Goal: Task Accomplishment & Management: Use online tool/utility

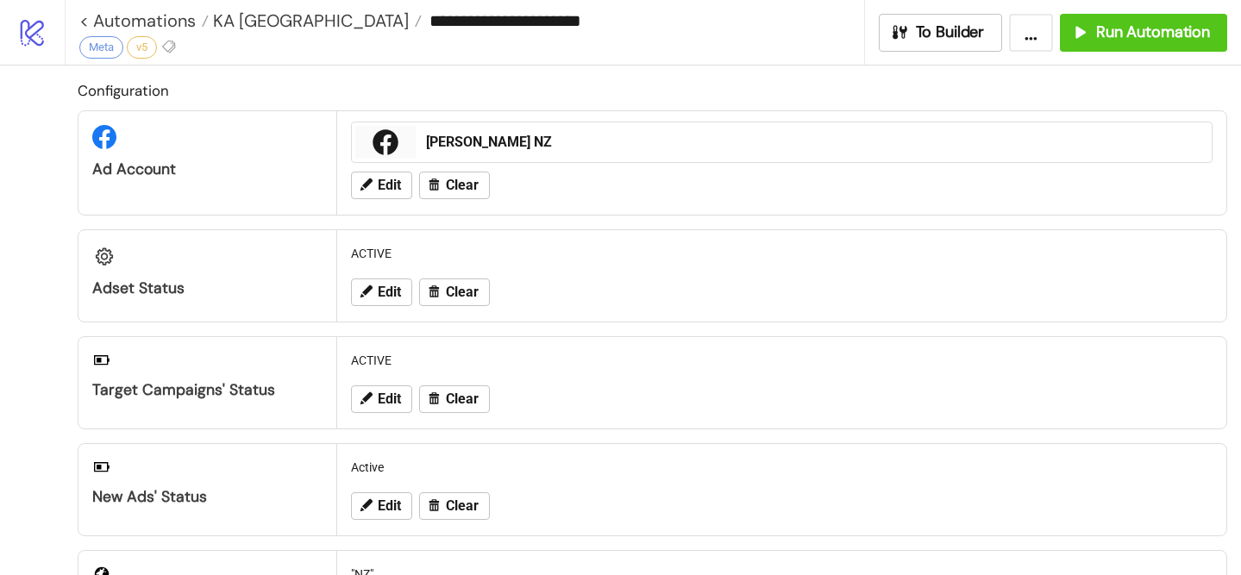
scroll to position [365, 0]
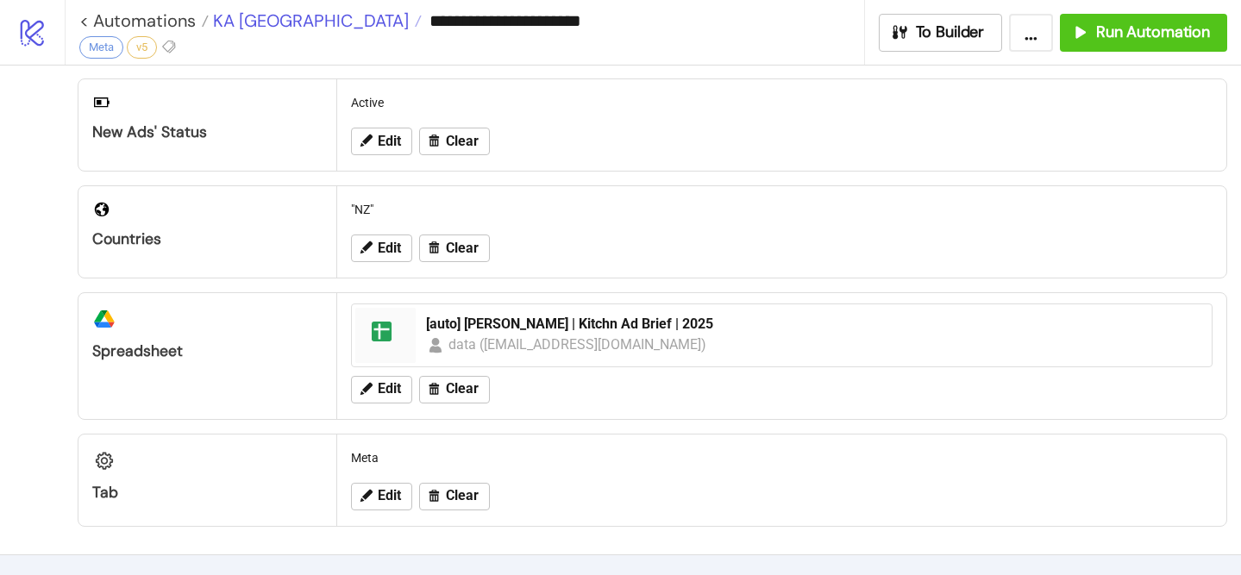
click at [251, 25] on span "KA [GEOGRAPHIC_DATA]" at bounding box center [309, 20] width 200 height 22
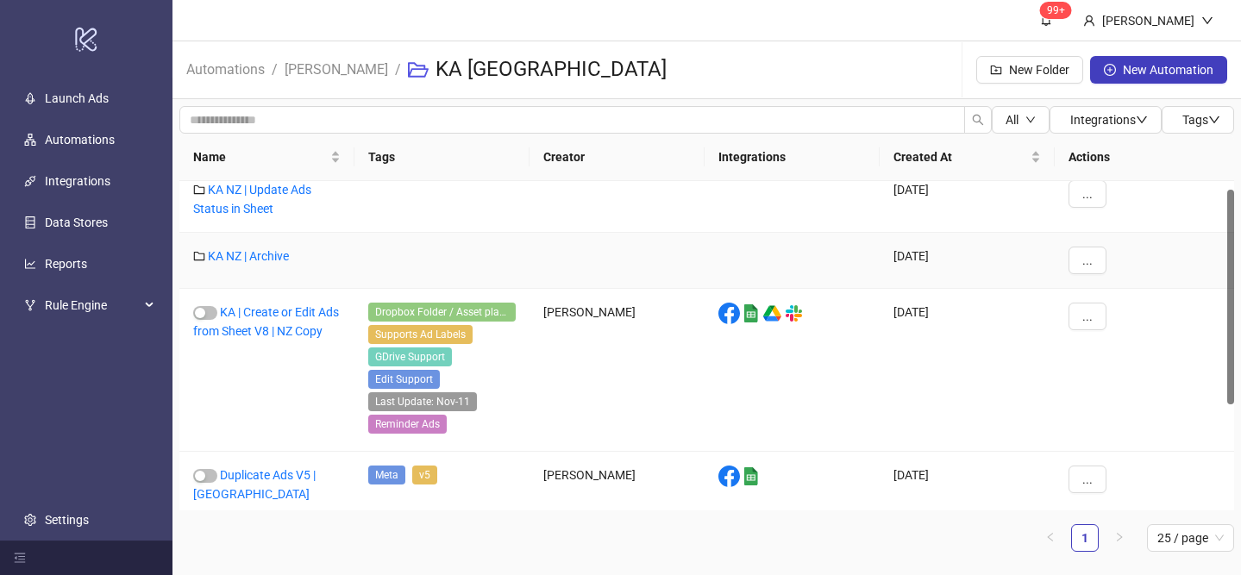
scroll to position [14, 0]
click at [318, 76] on link "[PERSON_NAME]" at bounding box center [336, 68] width 110 height 19
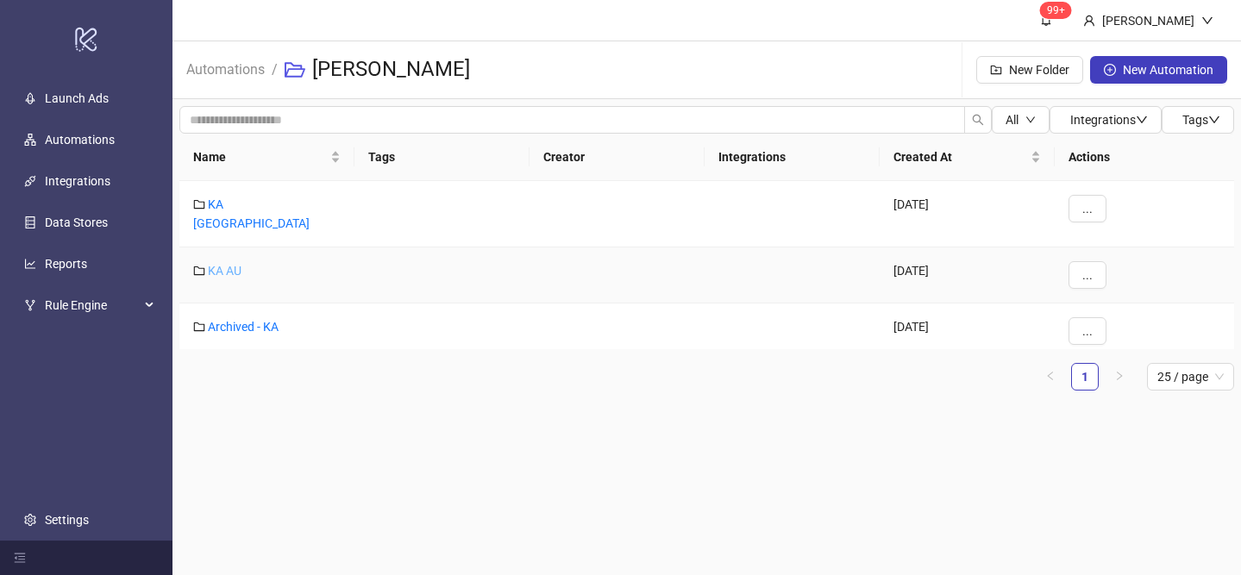
click at [229, 265] on link "KA AU" at bounding box center [225, 271] width 34 height 14
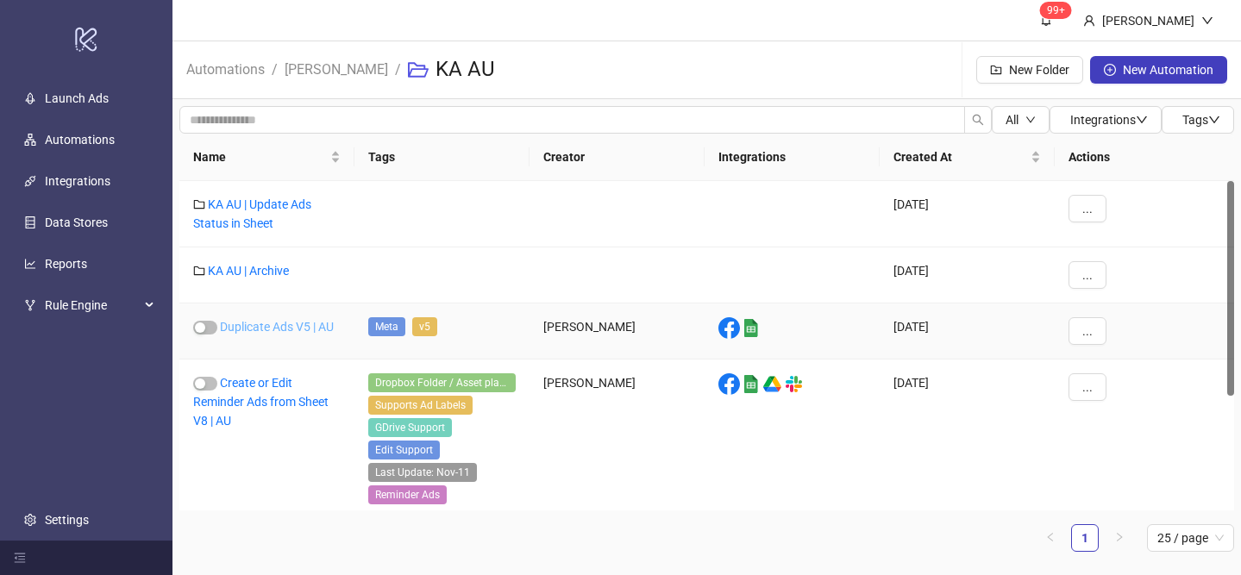
click at [291, 330] on link "Duplicate Ads V5 | AU" at bounding box center [277, 327] width 114 height 14
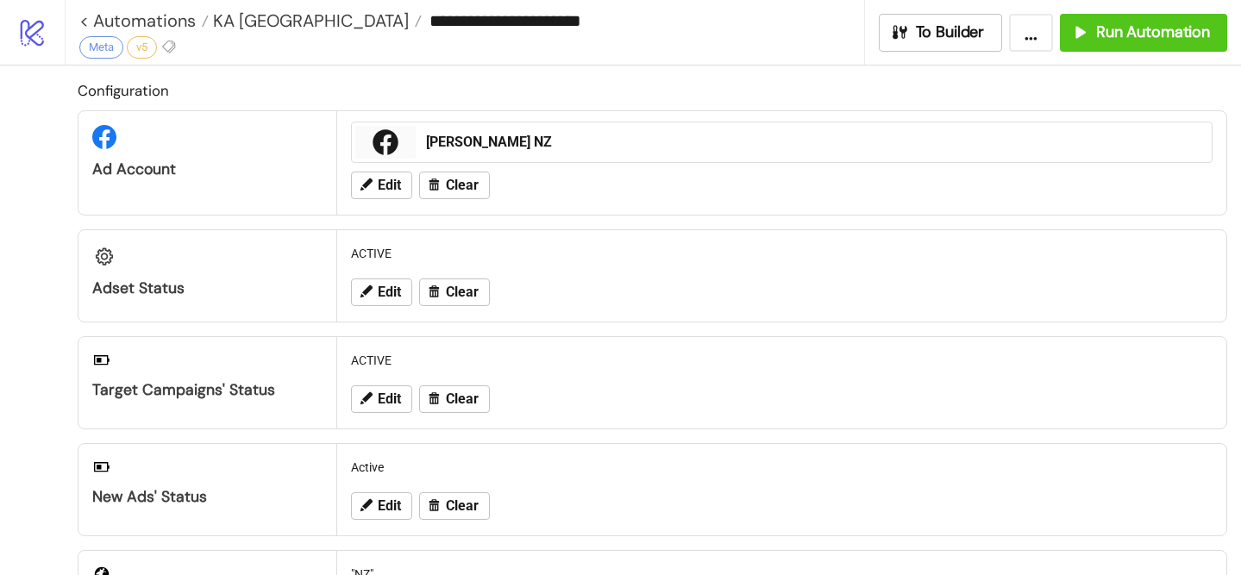
type input "**********"
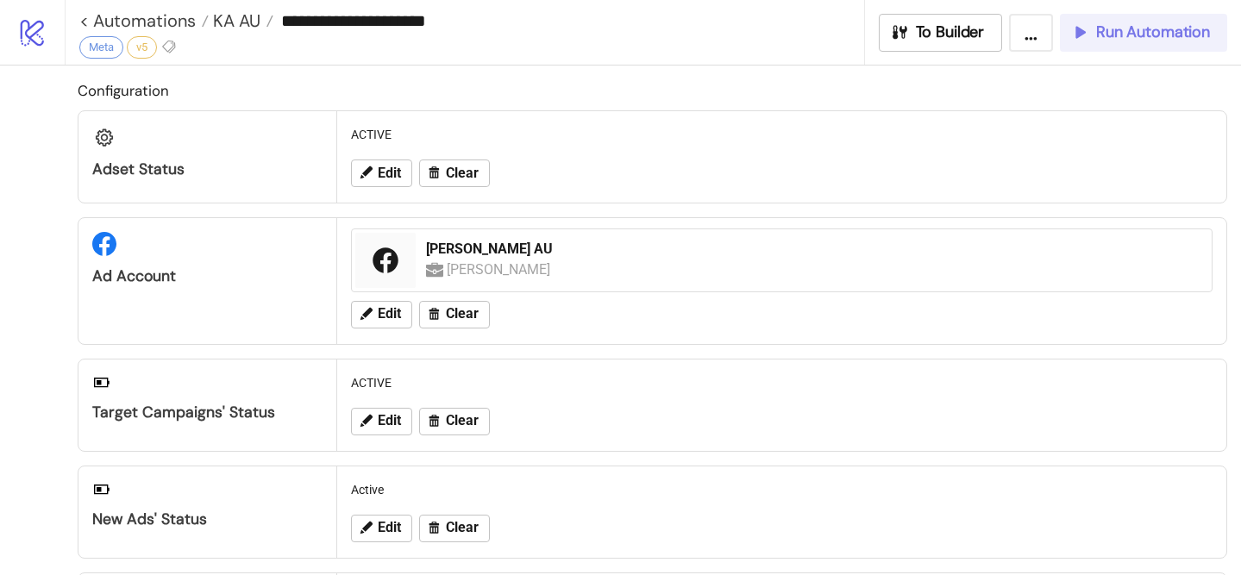
click at [1085, 48] on button "Run Automation" at bounding box center [1143, 33] width 167 height 38
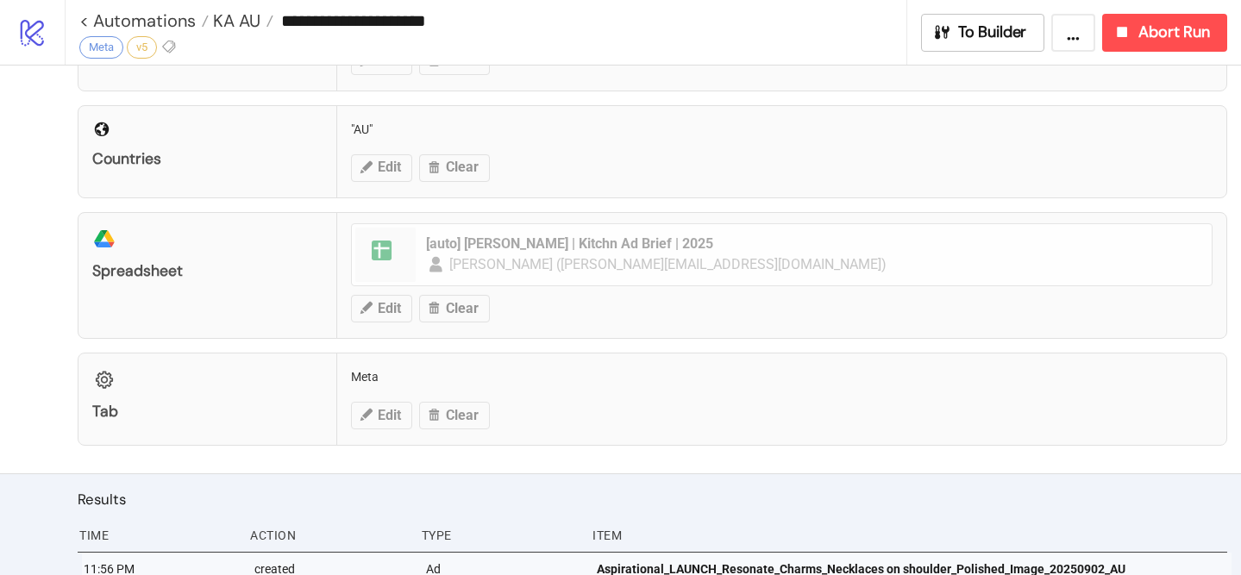
scroll to position [693, 0]
